Goal: Navigation & Orientation: Find specific page/section

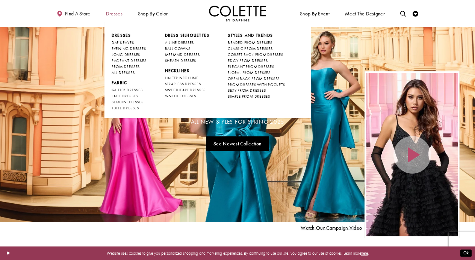
click at [121, 14] on span "Dresses" at bounding box center [114, 14] width 17 height 6
click at [129, 42] on span "DAF'S FAVES" at bounding box center [123, 42] width 22 height 5
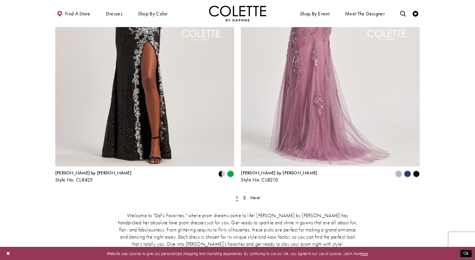
scroll to position [987, 0]
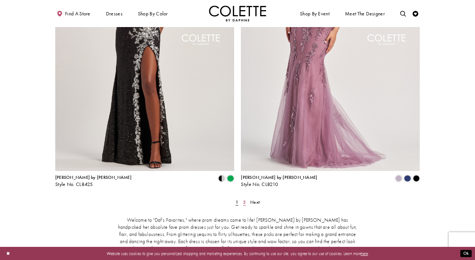
click at [243, 199] on span "2" at bounding box center [244, 202] width 3 height 6
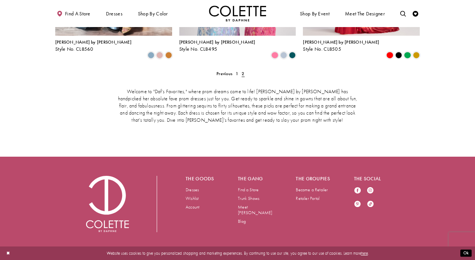
scroll to position [402, 0]
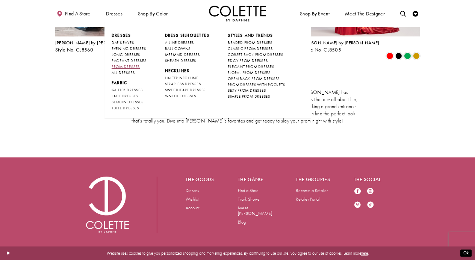
click at [130, 67] on span "PROM DRESSES" at bounding box center [126, 66] width 28 height 5
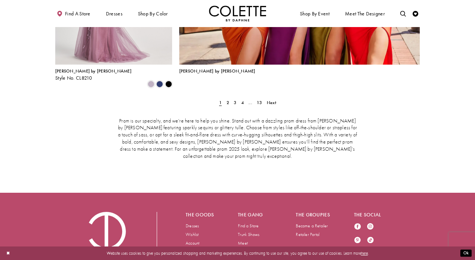
scroll to position [1328, 0]
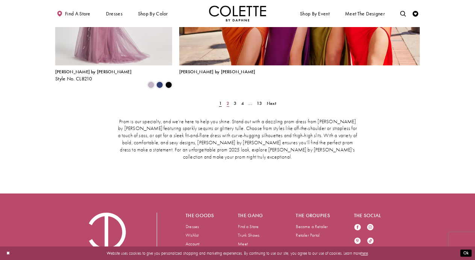
click at [227, 100] on span "2" at bounding box center [228, 103] width 3 height 6
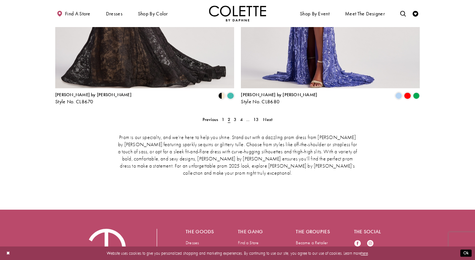
scroll to position [1187, 0]
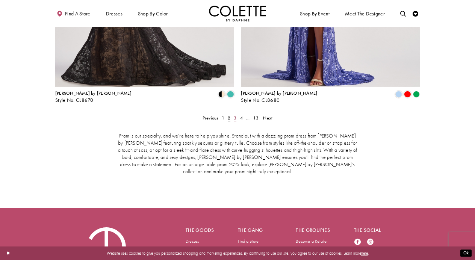
click at [236, 115] on span "3" at bounding box center [235, 118] width 3 height 6
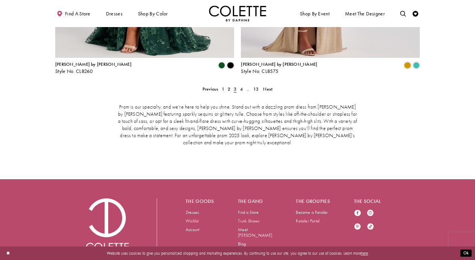
scroll to position [1215, 0]
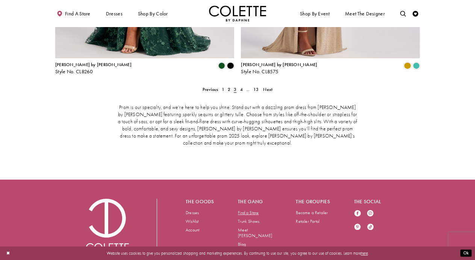
click at [245, 210] on link "Find a Store" at bounding box center [248, 213] width 21 height 6
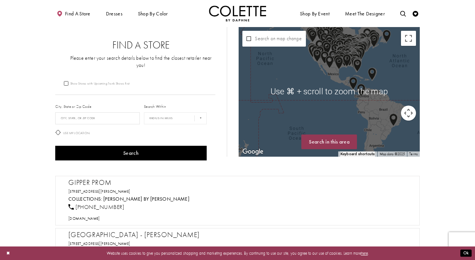
click at [330, 81] on div "Map with store locations" at bounding box center [329, 92] width 181 height 130
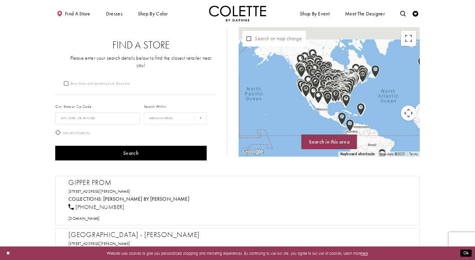
drag, startPoint x: 330, startPoint y: 82, endPoint x: 315, endPoint y: 125, distance: 45.2
click at [315, 125] on div "Map with store locations" at bounding box center [329, 92] width 181 height 130
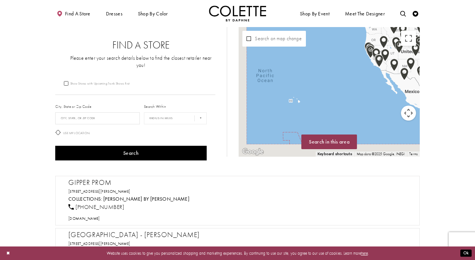
drag, startPoint x: 257, startPoint y: 120, endPoint x: 357, endPoint y: 68, distance: 112.7
click at [357, 68] on div "Map with store locations" at bounding box center [329, 92] width 181 height 130
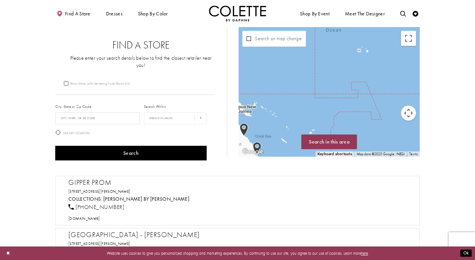
drag, startPoint x: 317, startPoint y: 80, endPoint x: 416, endPoint y: 22, distance: 114.3
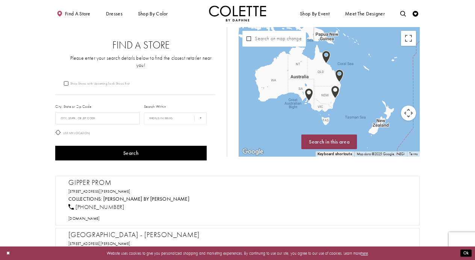
drag, startPoint x: 317, startPoint y: 106, endPoint x: 361, endPoint y: 51, distance: 70.1
click at [361, 51] on div "Map with store locations" at bounding box center [329, 92] width 181 height 130
